Goal: Find specific page/section: Find specific page/section

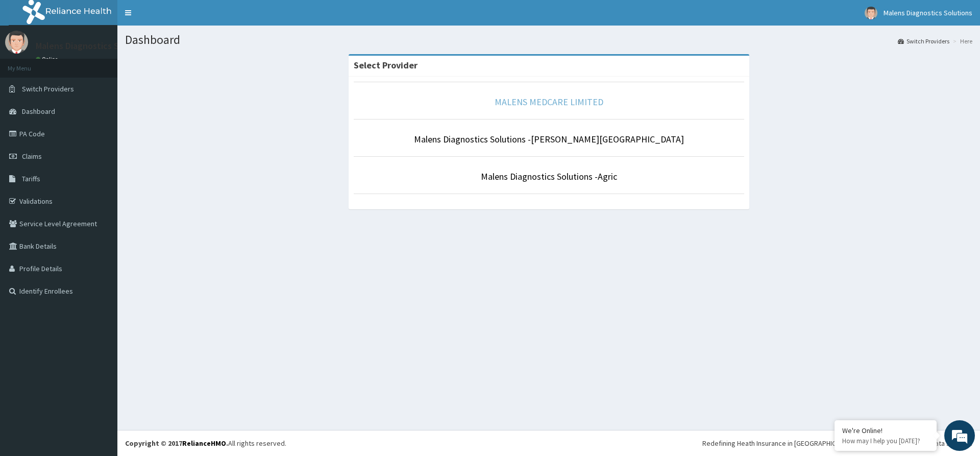
click at [543, 100] on link "MALENS MEDCARE LIMITED" at bounding box center [549, 102] width 109 height 12
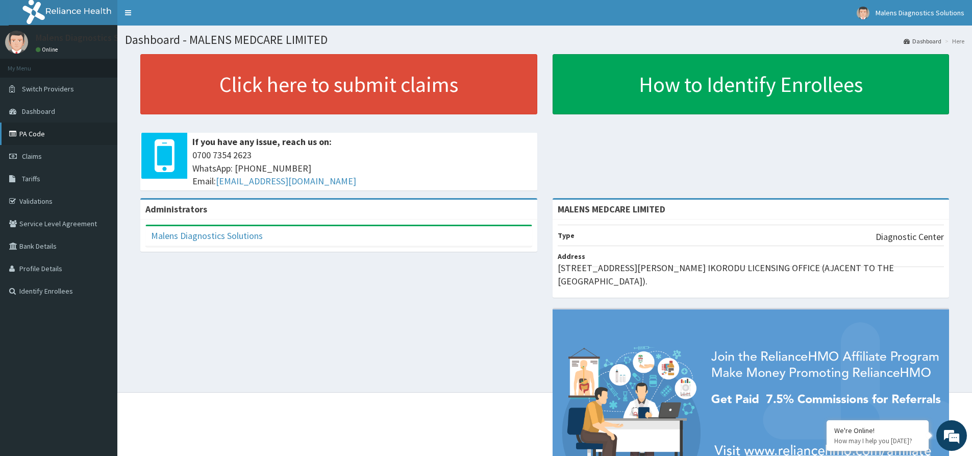
click at [33, 134] on link "PA Code" at bounding box center [58, 133] width 117 height 22
